Goal: Information Seeking & Learning: Learn about a topic

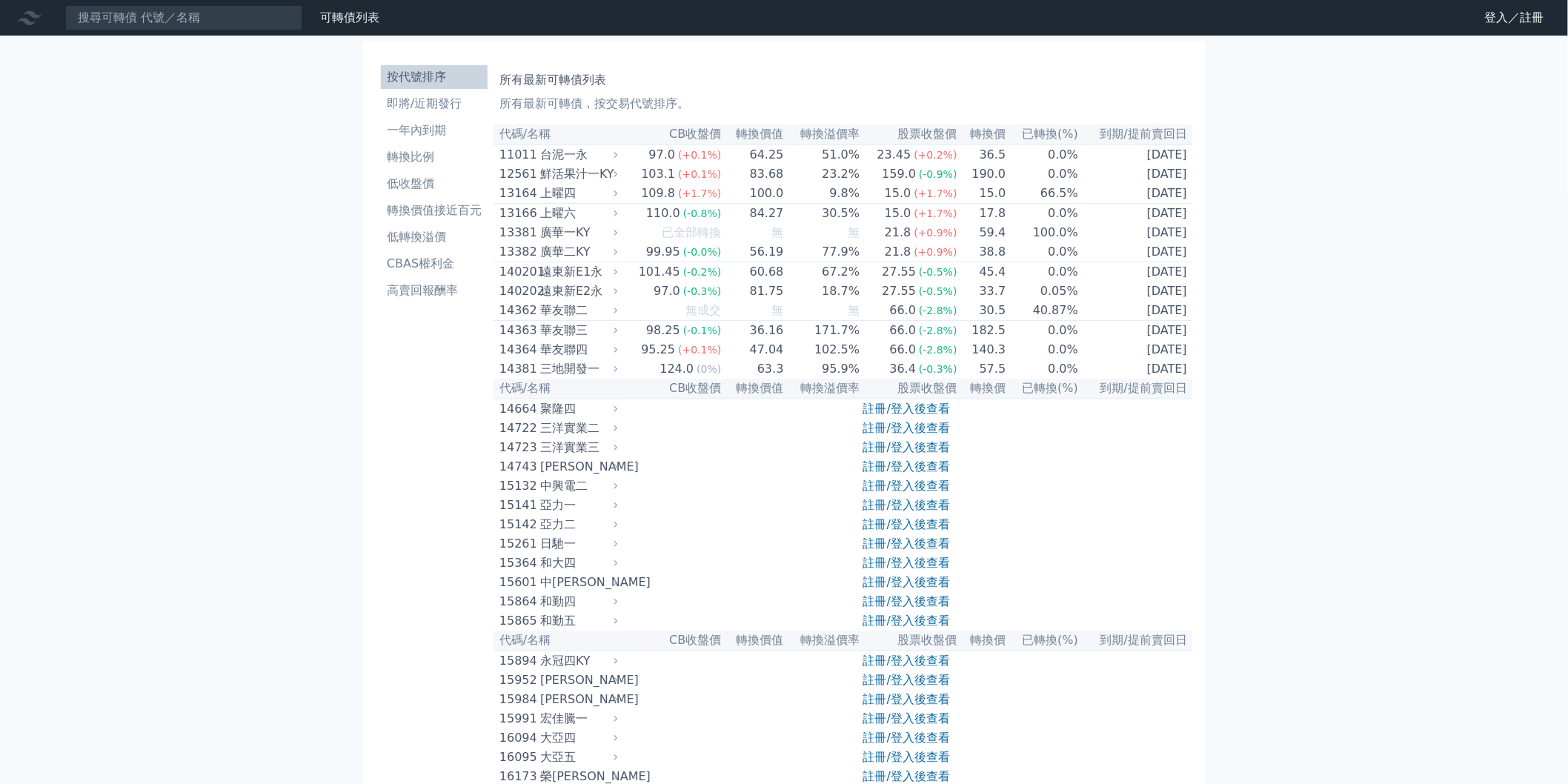
click at [915, 474] on link "註冊/登入後查看" at bounding box center [907, 466] width 86 height 14
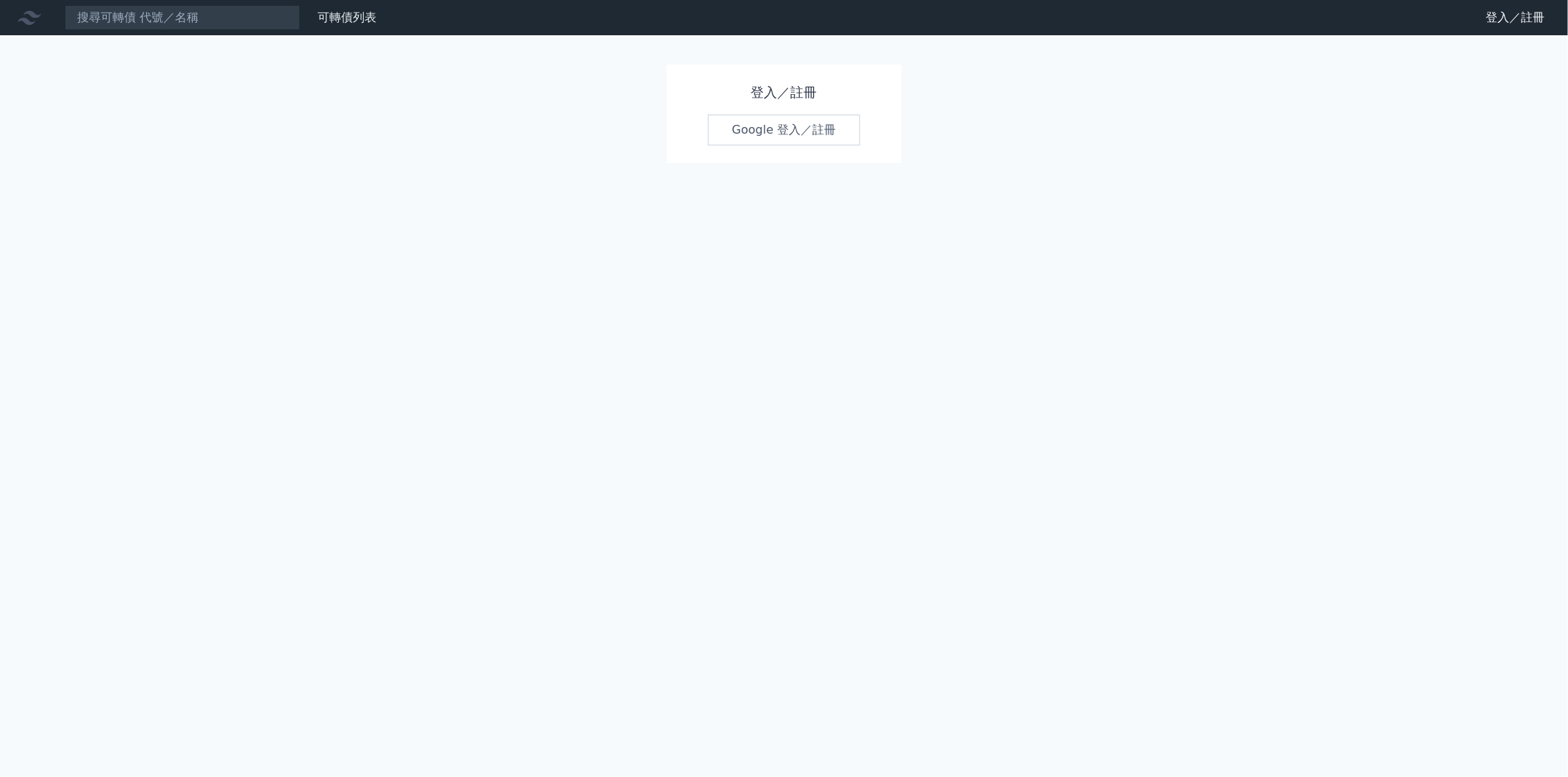
click at [790, 139] on link "Google 登入／註冊" at bounding box center [784, 129] width 153 height 31
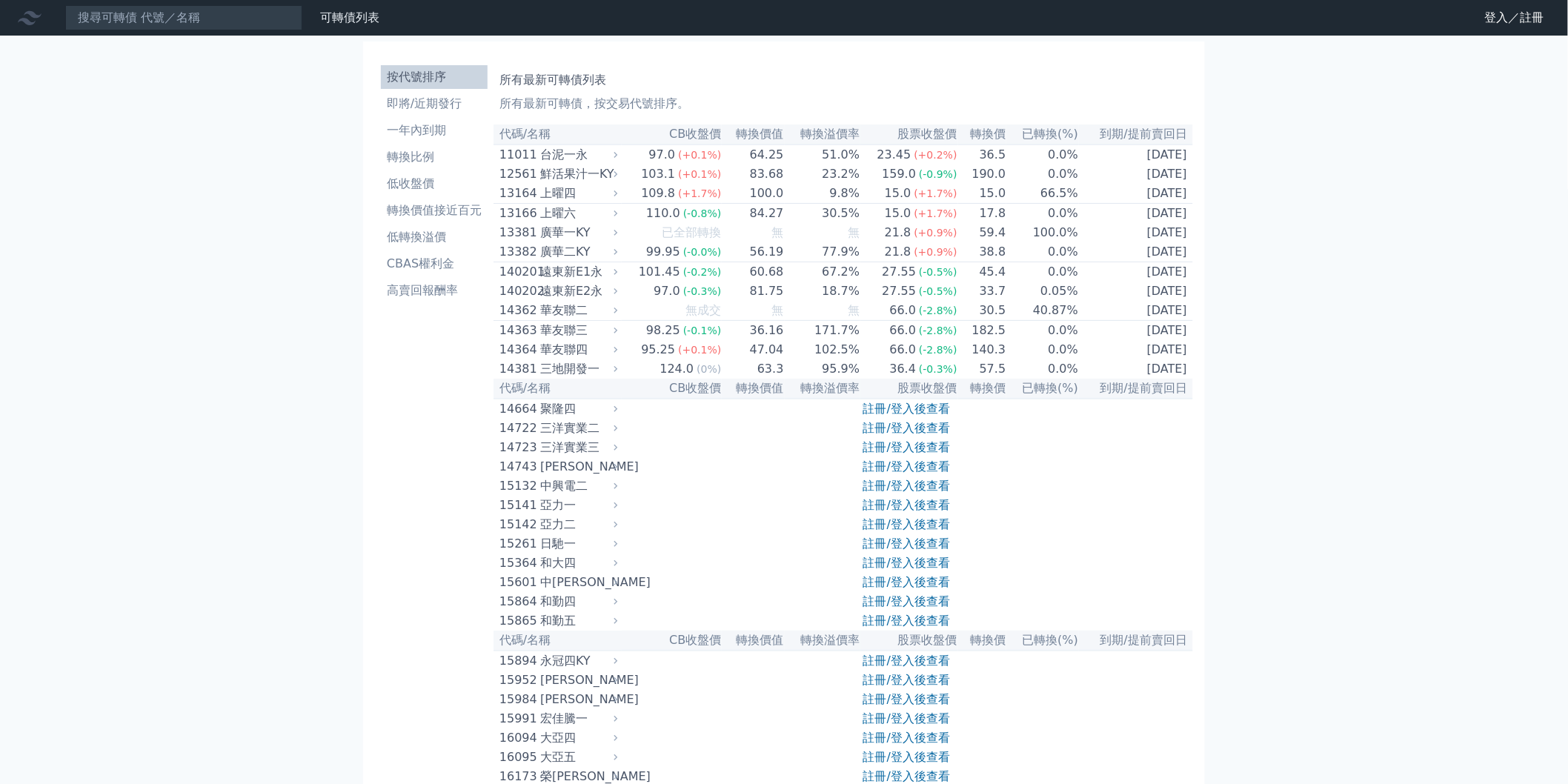
scroll to position [2597, 0]
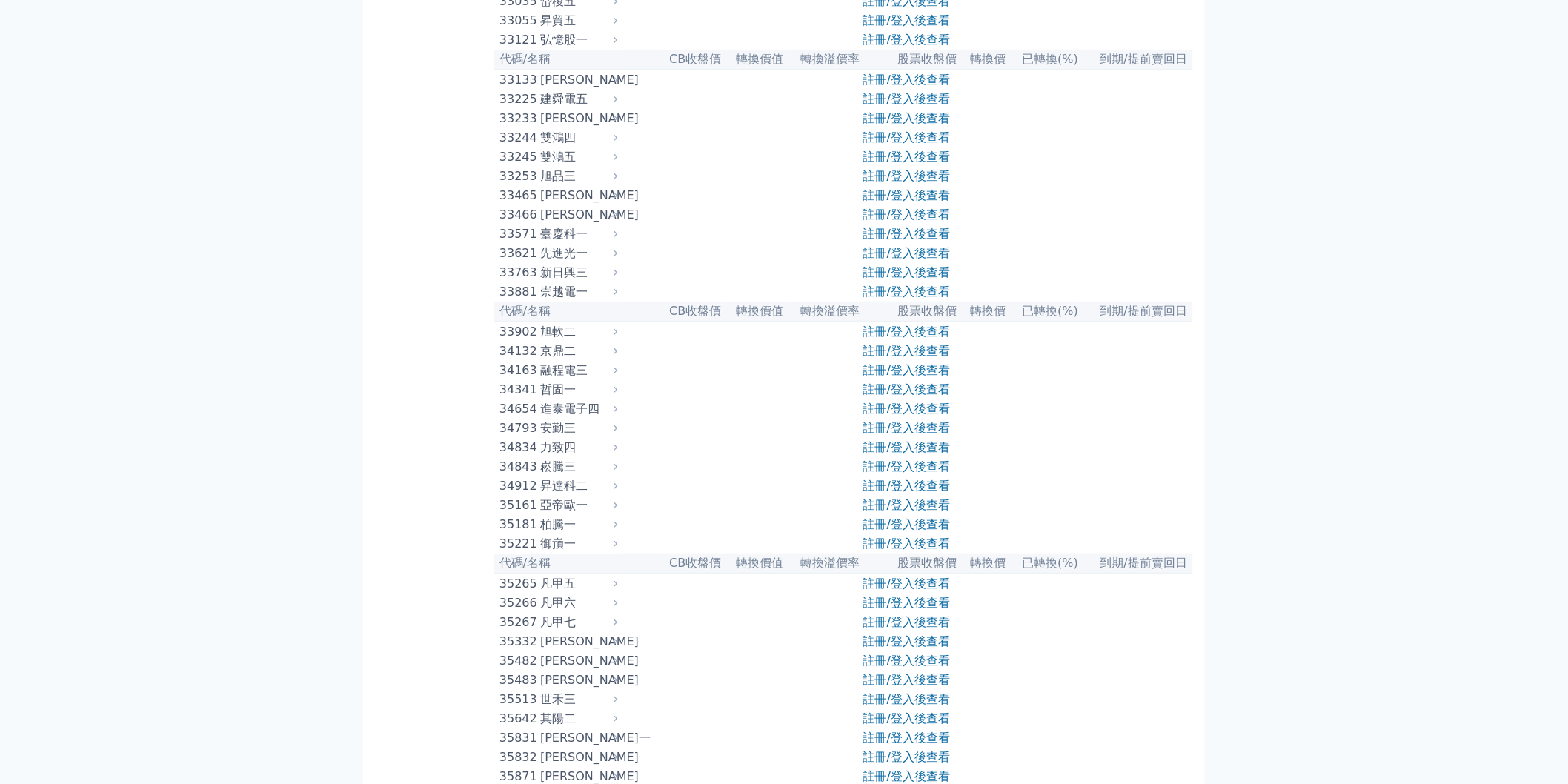
click at [606, 418] on div "進泰電子四" at bounding box center [577, 409] width 74 height 18
click at [621, 415] on icon at bounding box center [615, 409] width 10 height 10
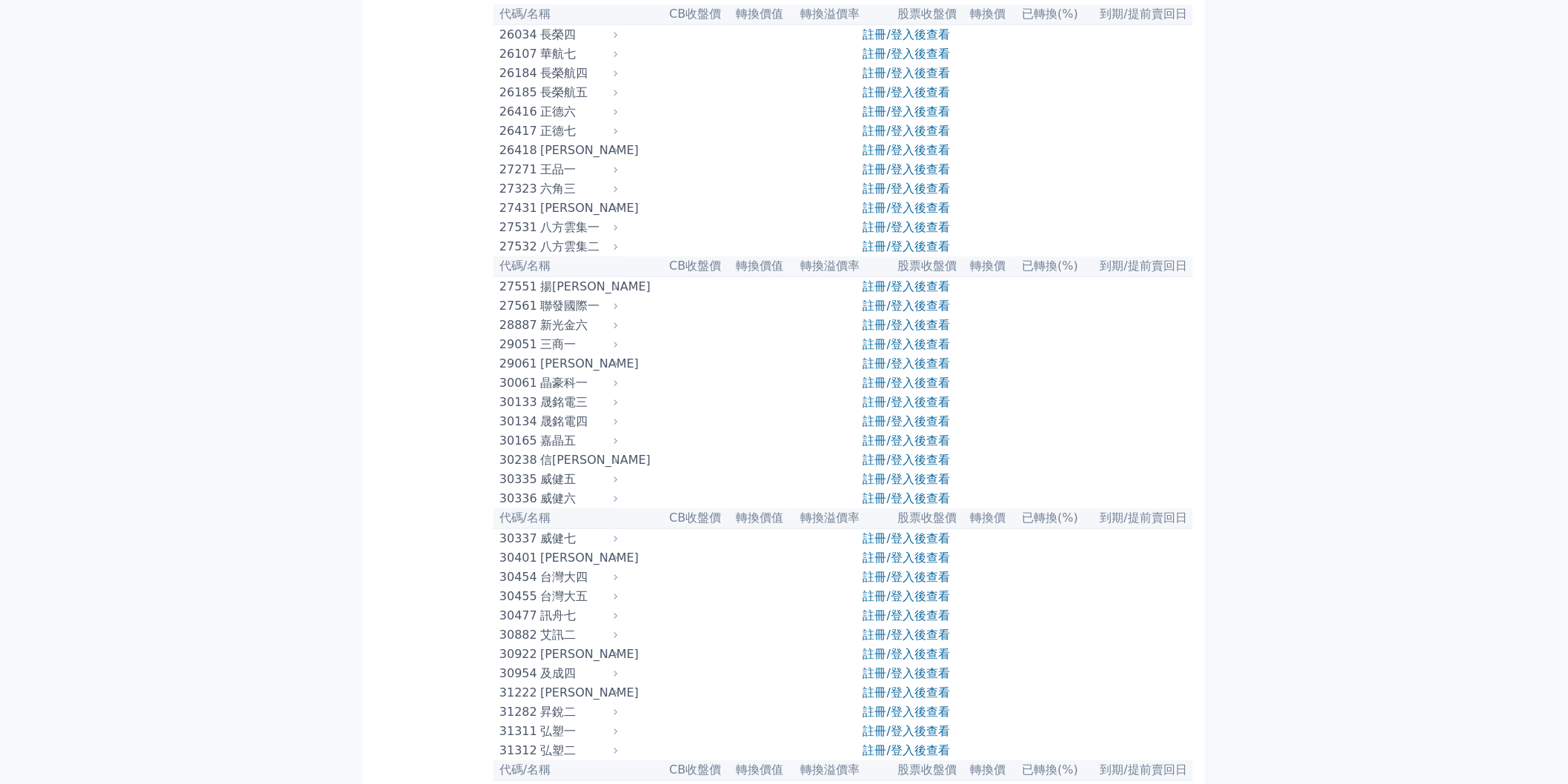
scroll to position [1527, 0]
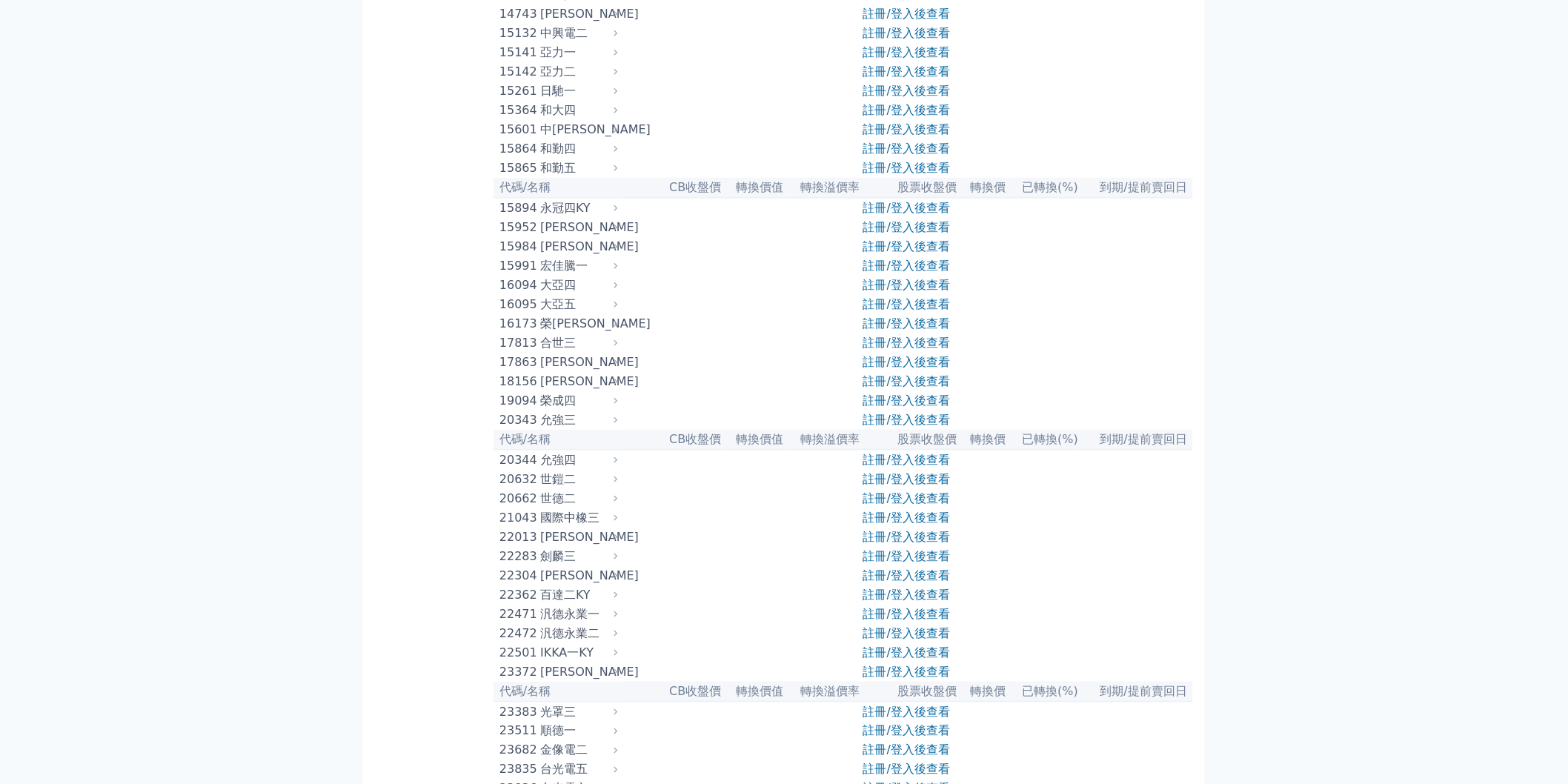
scroll to position [373, 0]
